Goal: Task Accomplishment & Management: Use online tool/utility

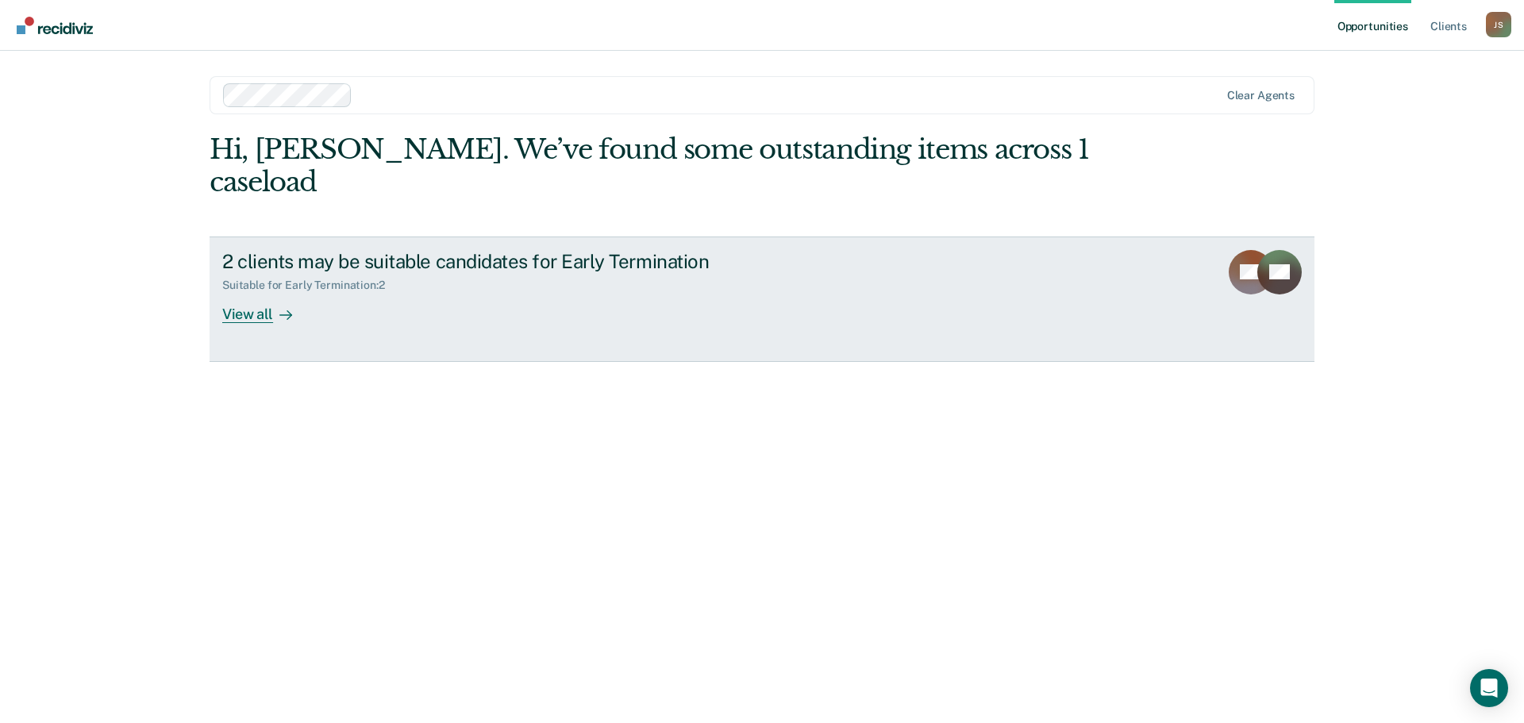
click at [1037, 272] on link "2 clients may be suitable candidates for Early Termination Suitable for Early T…" at bounding box center [762, 299] width 1105 height 125
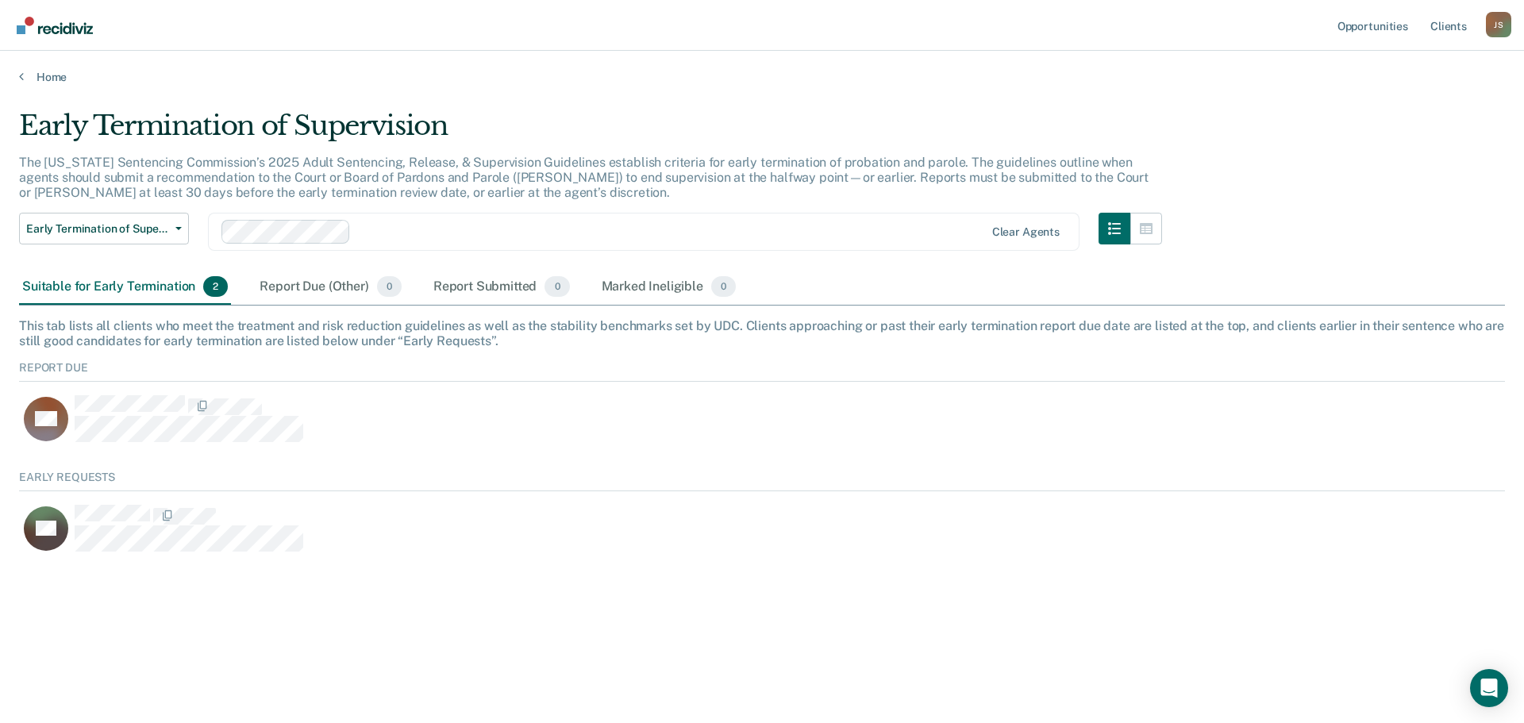
scroll to position [85, 1474]
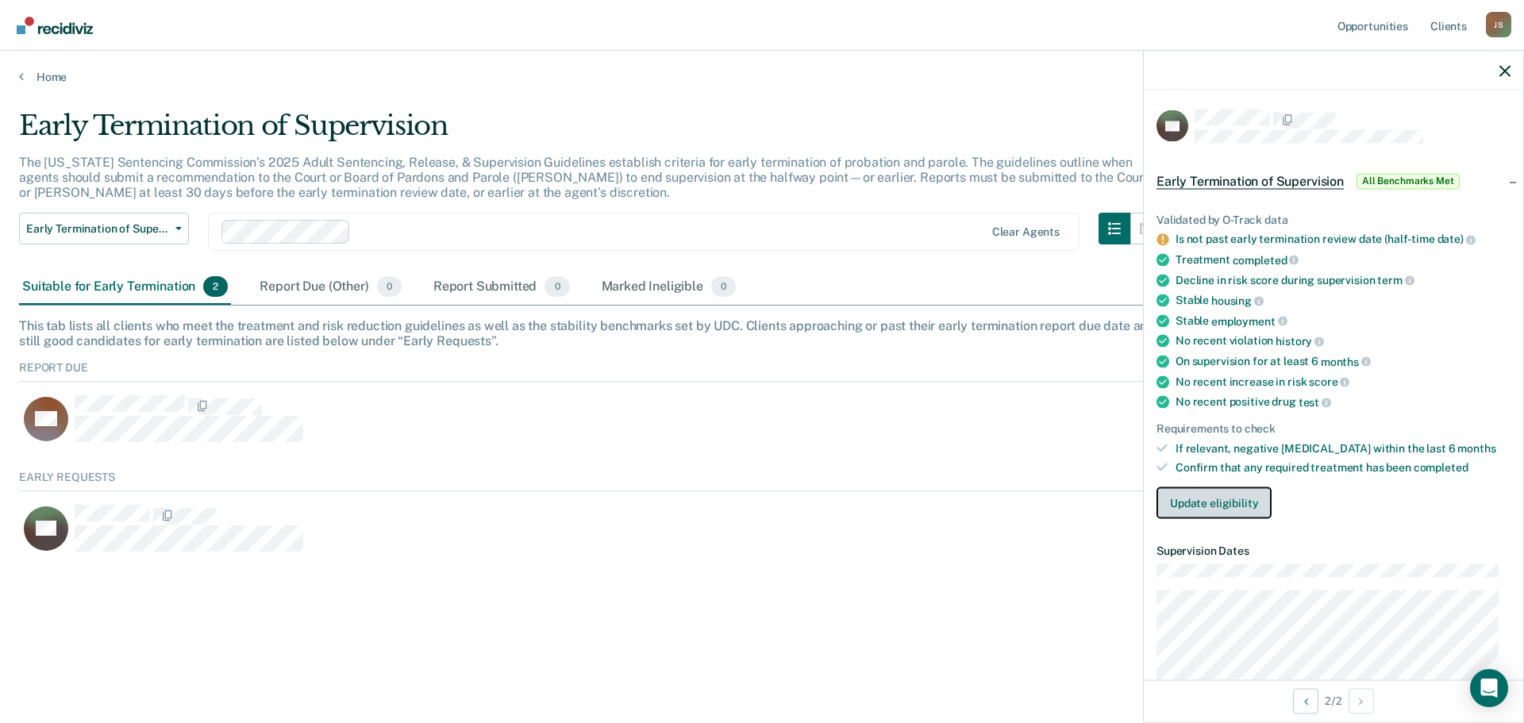
click at [1217, 503] on button "Update eligibility" at bounding box center [1213, 503] width 115 height 32
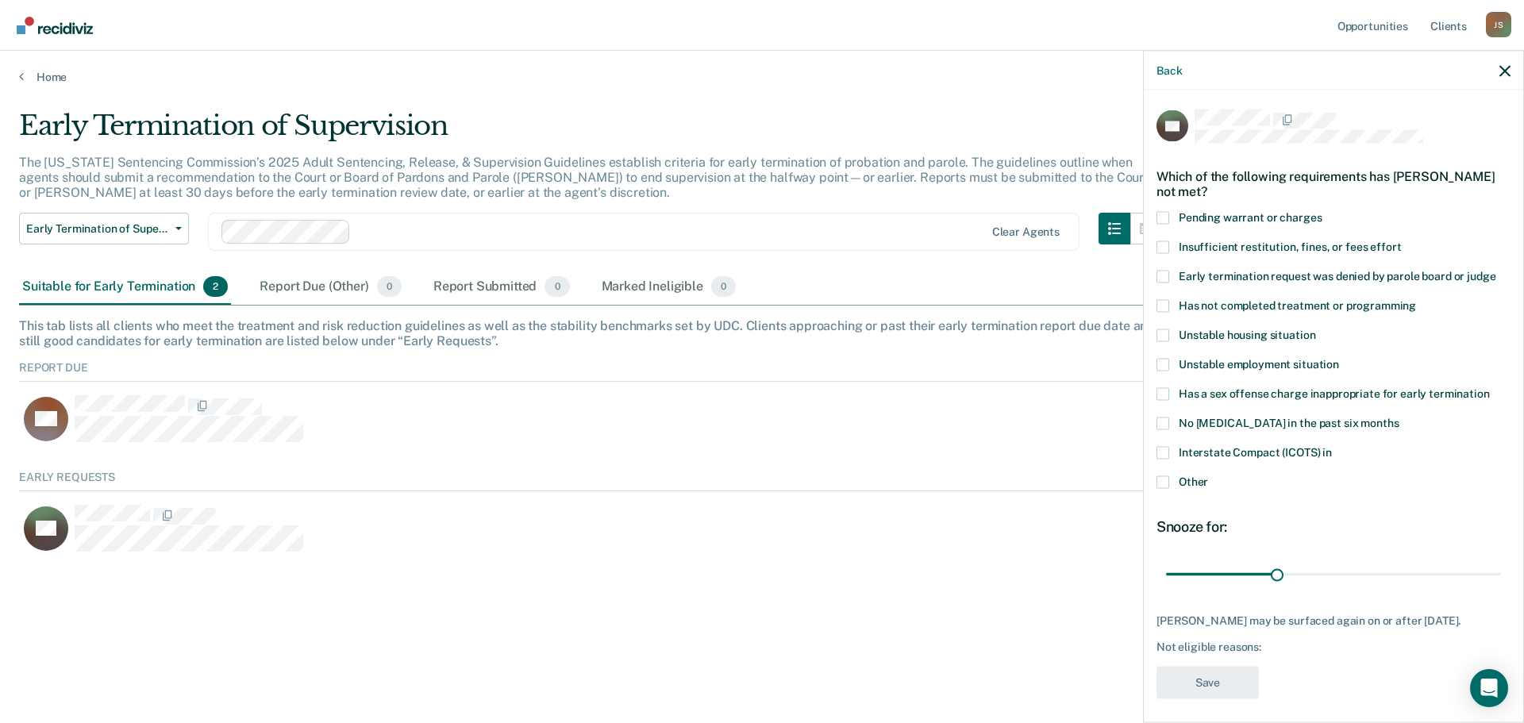
click at [1160, 480] on span at bounding box center [1162, 481] width 13 height 13
click at [1208, 475] on input "Other" at bounding box center [1208, 475] width 0 height 0
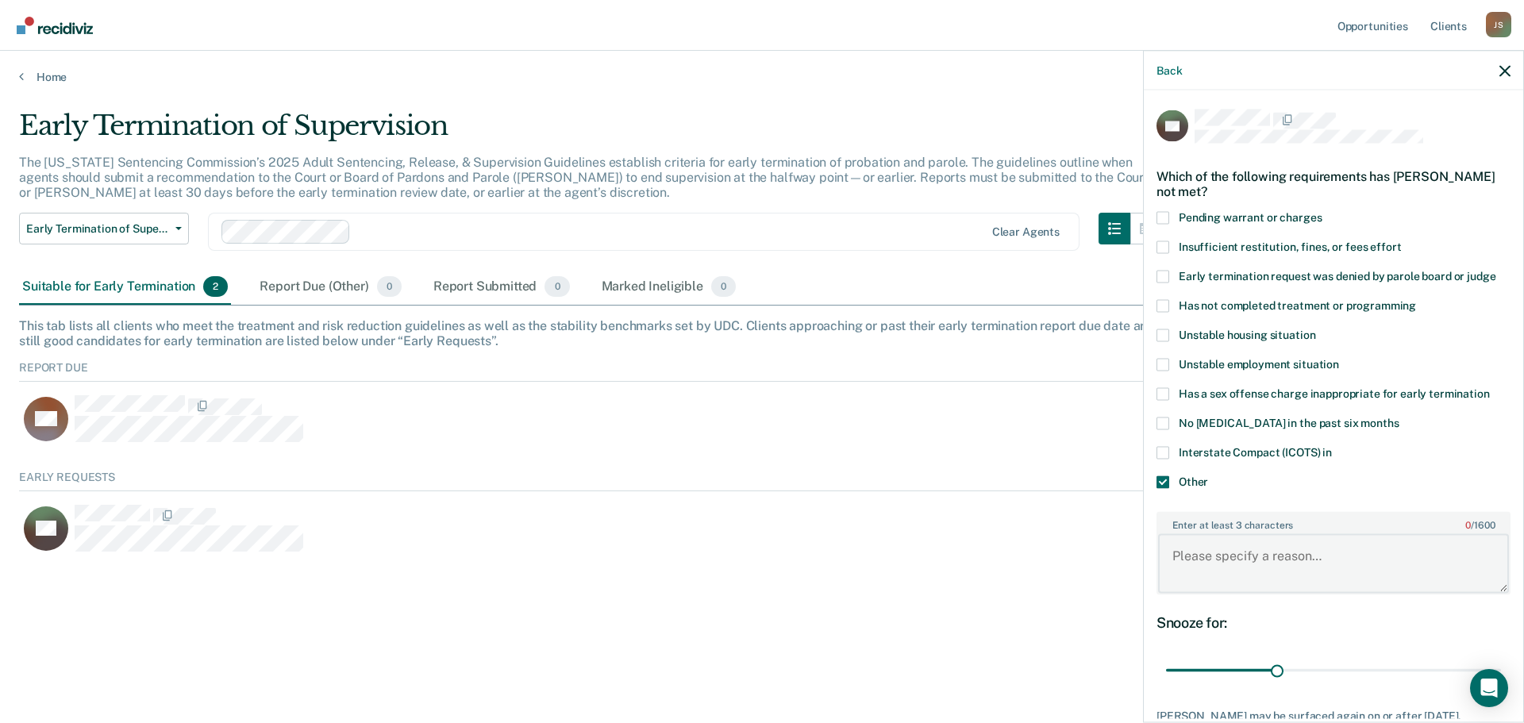
click at [1294, 557] on textarea "Enter at least 3 characters 0 / 1600" at bounding box center [1333, 563] width 351 height 59
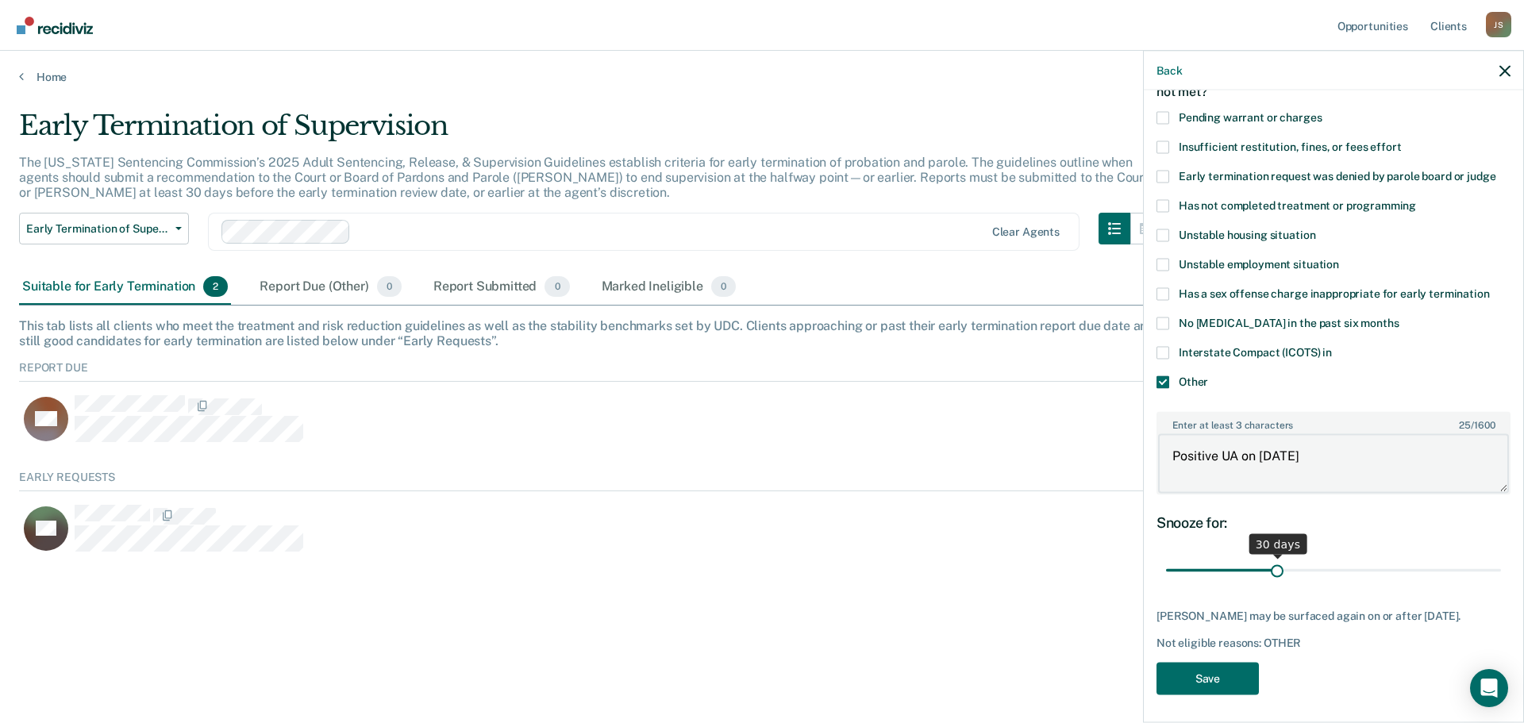
scroll to position [102, 0]
type textarea "Positive UA on [DATE]"
drag, startPoint x: 1281, startPoint y: 561, endPoint x: 1376, endPoint y: 561, distance: 95.2
click at [1376, 561] on input "range" at bounding box center [1333, 568] width 335 height 28
type input "60"
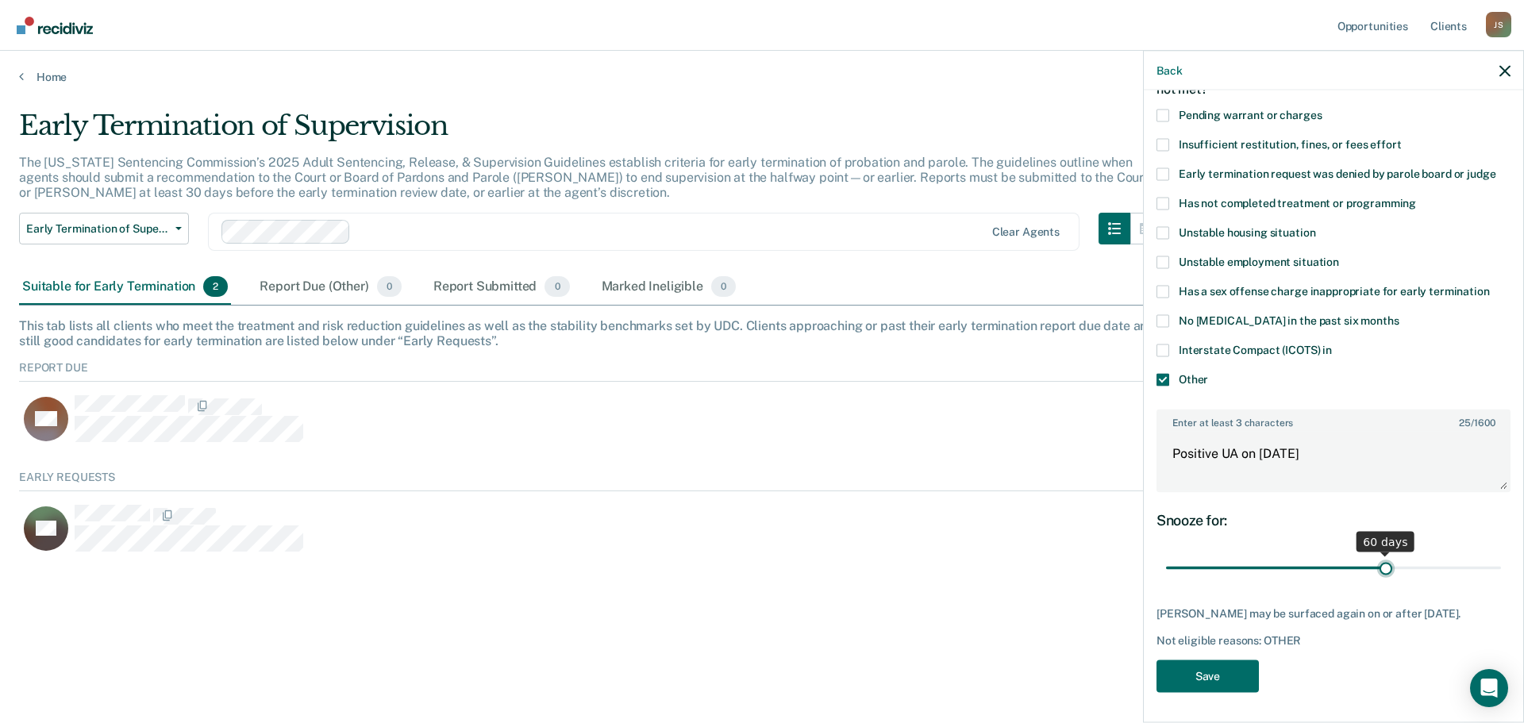
click at [1379, 564] on input "range" at bounding box center [1333, 568] width 335 height 28
click at [1217, 679] on button "Save" at bounding box center [1207, 676] width 102 height 33
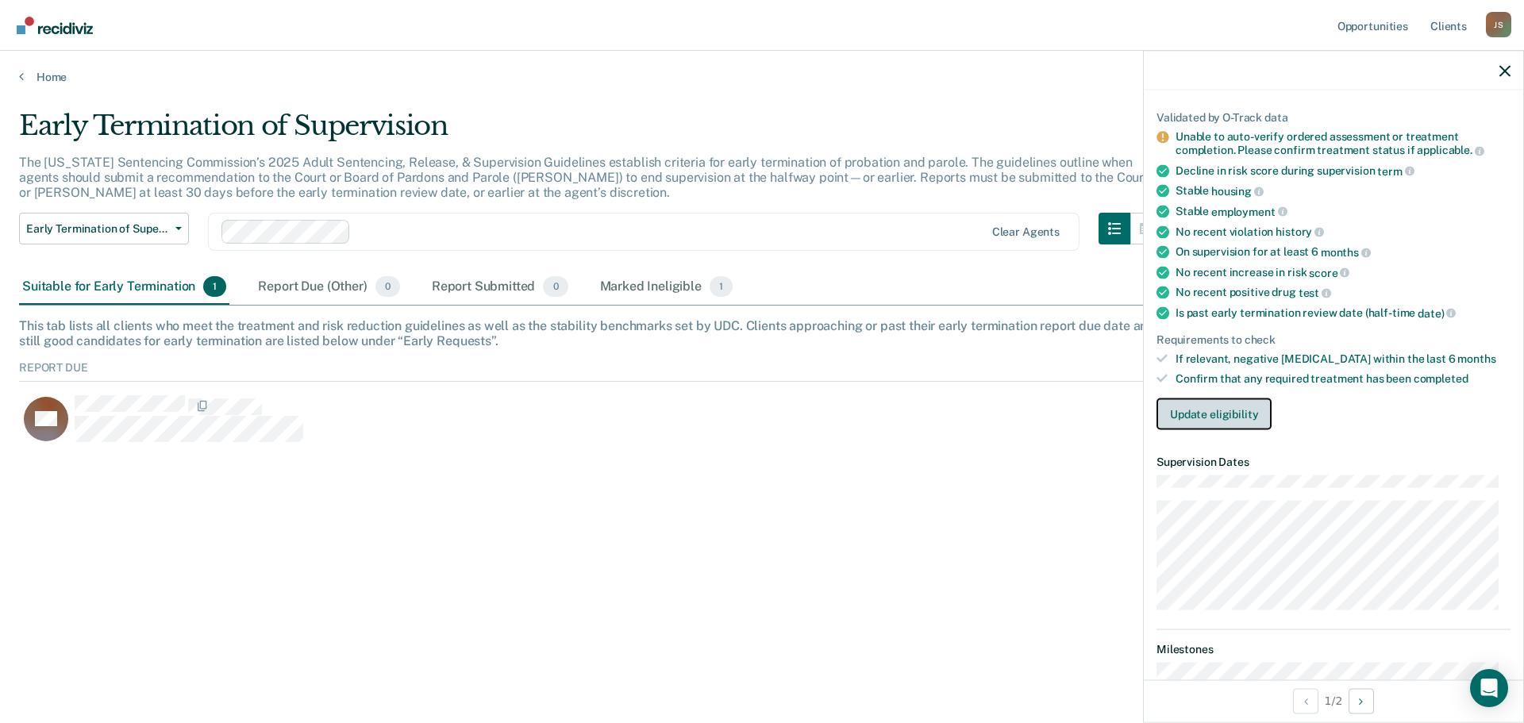
click at [1192, 408] on button "Update eligibility" at bounding box center [1213, 414] width 115 height 32
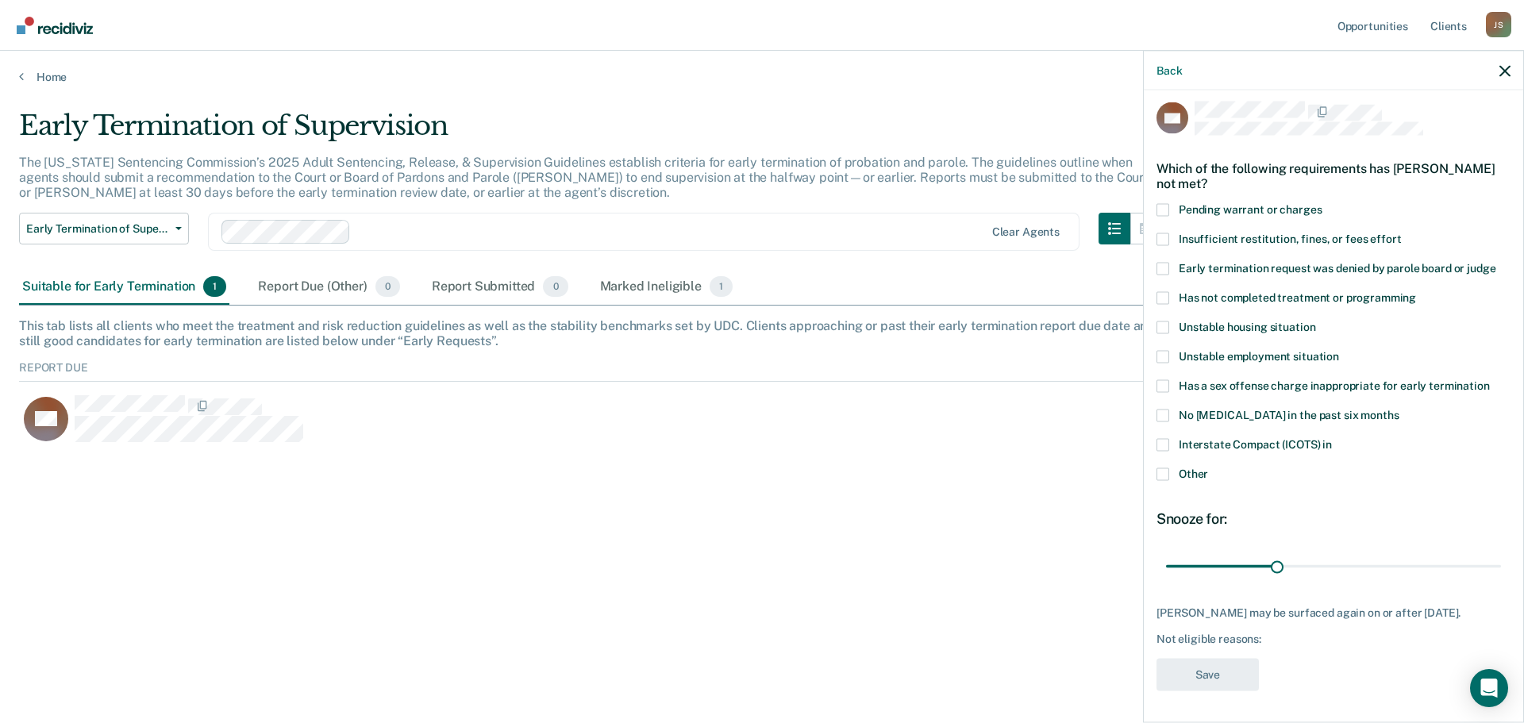
click at [1163, 291] on span at bounding box center [1162, 297] width 13 height 13
click at [1416, 291] on input "Has not completed treatment or programming" at bounding box center [1416, 291] width 0 height 0
click at [1220, 676] on button "Save" at bounding box center [1207, 674] width 102 height 33
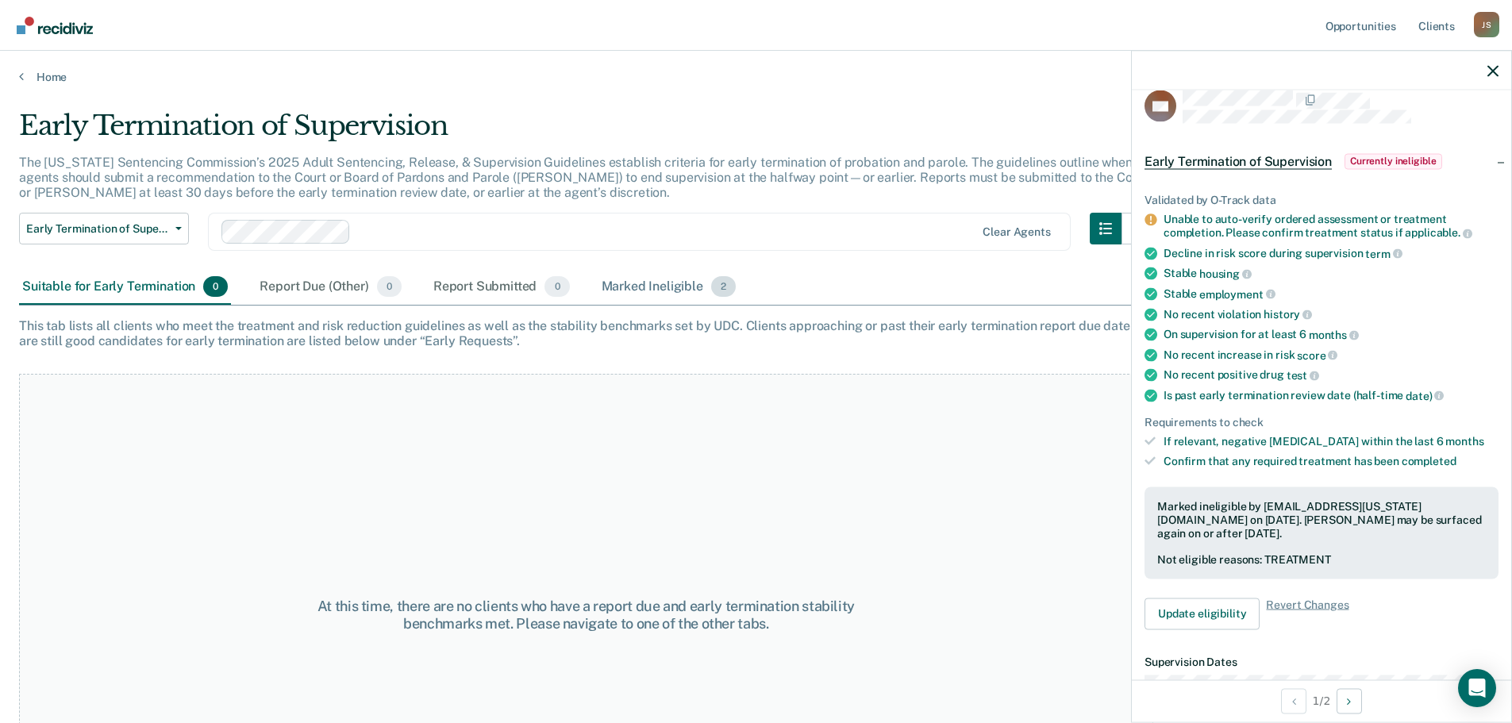
click at [675, 286] on div "Marked Ineligible 2" at bounding box center [668, 287] width 141 height 35
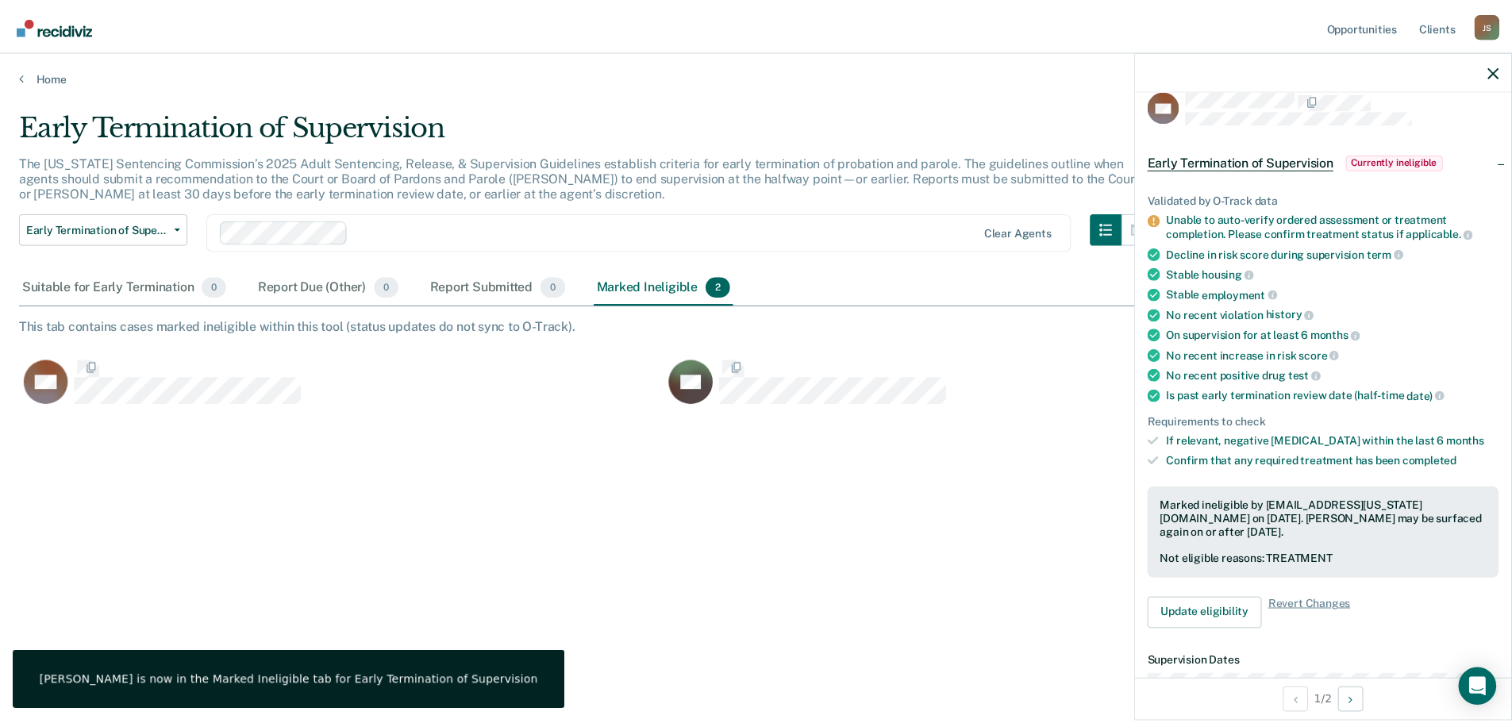
scroll to position [483, 1474]
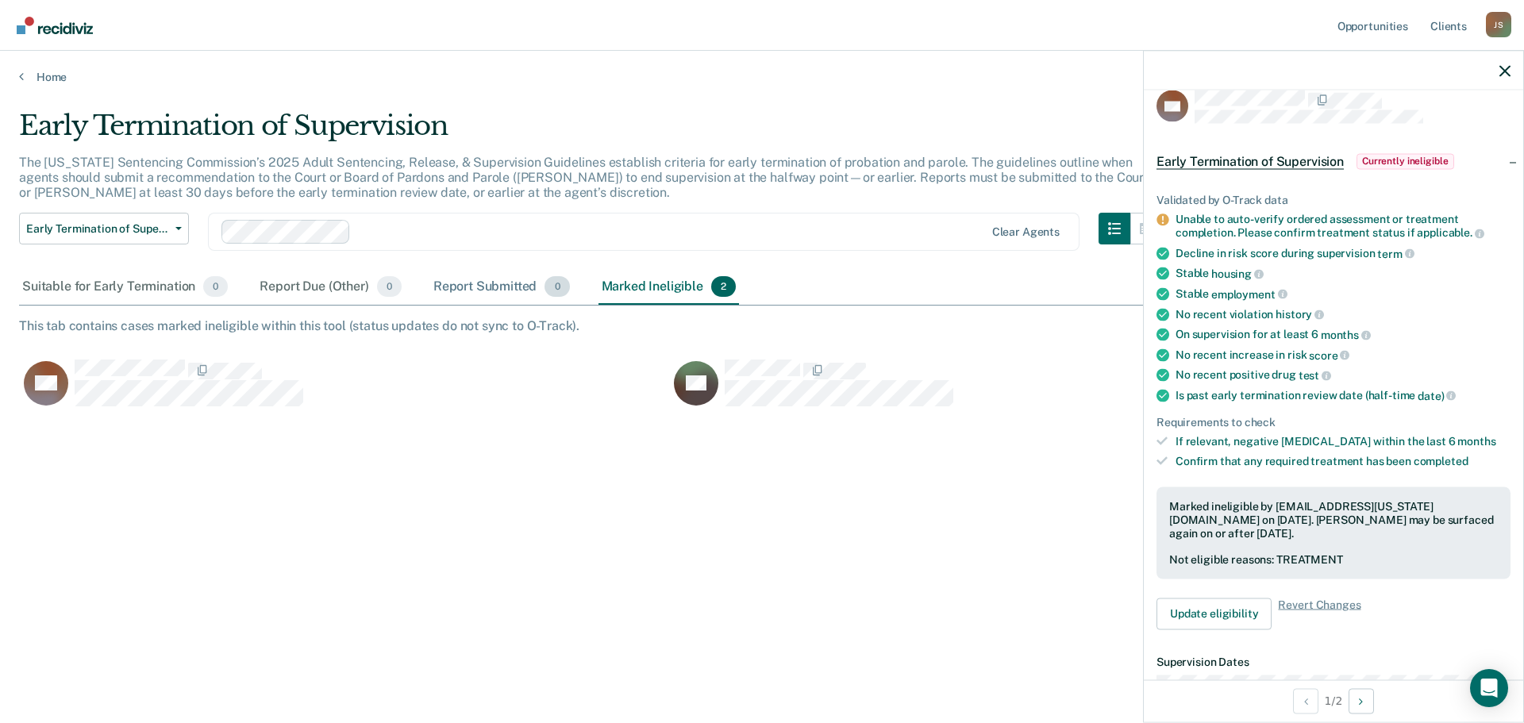
click at [479, 286] on div "Report Submitted 0" at bounding box center [501, 287] width 143 height 35
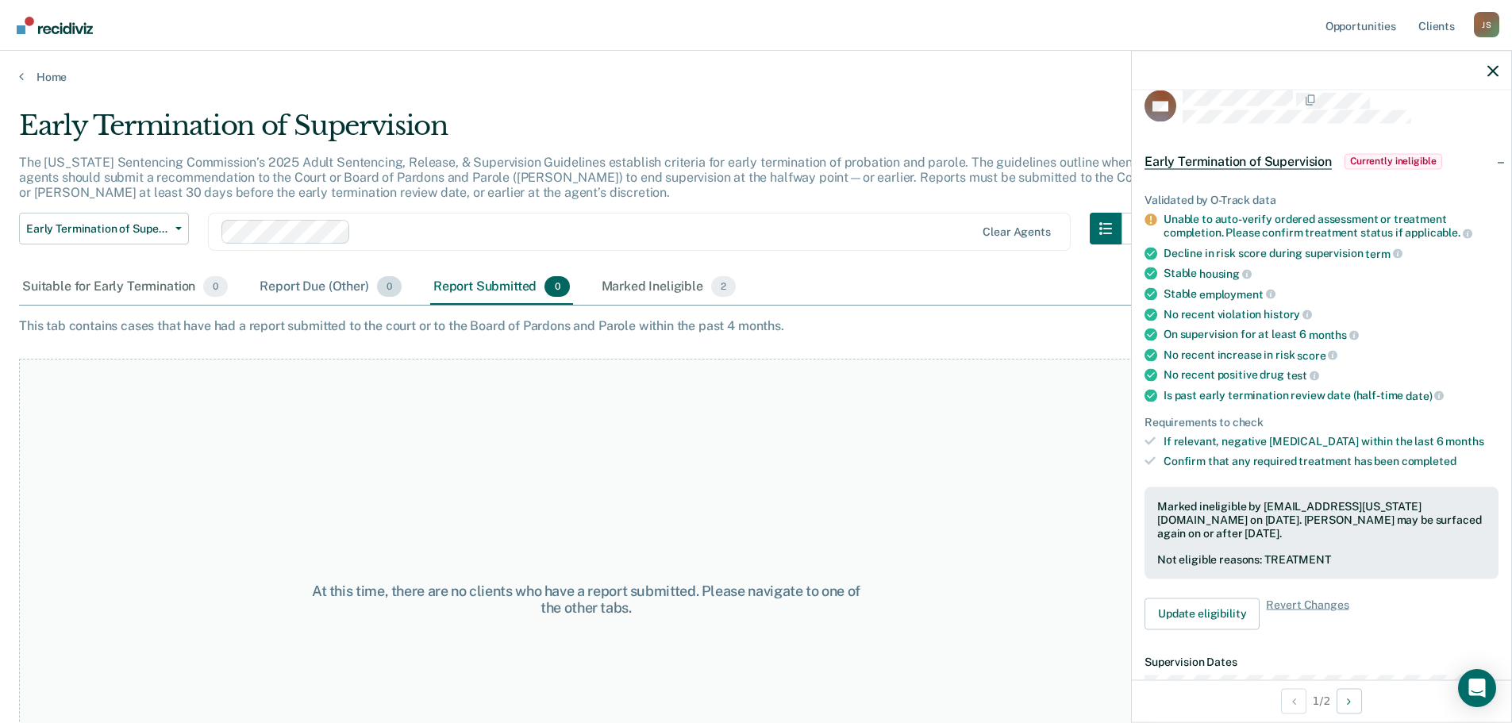
click at [334, 286] on div "Report Due (Other) 0" at bounding box center [330, 287] width 148 height 35
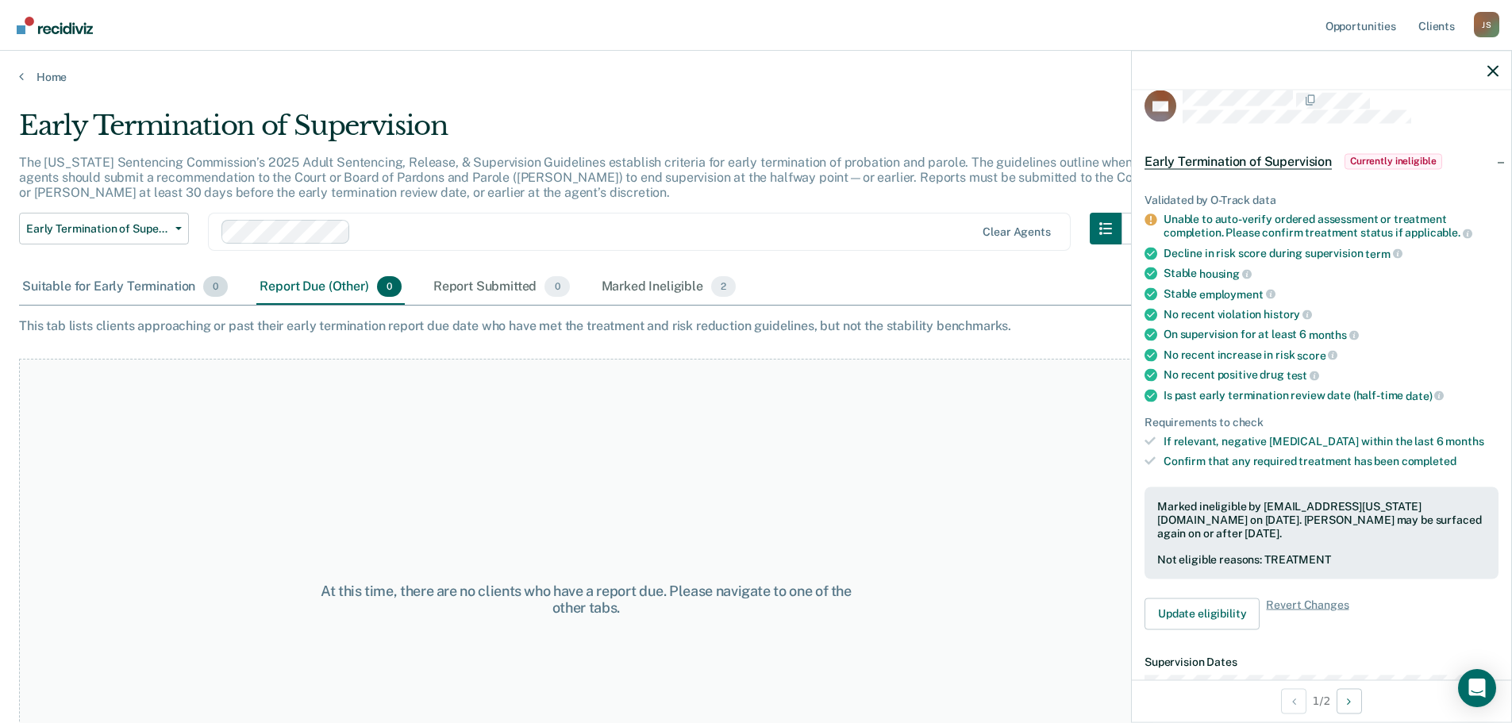
click at [171, 291] on div "Suitable for Early Termination 0" at bounding box center [125, 287] width 212 height 35
